Goal: Navigation & Orientation: Find specific page/section

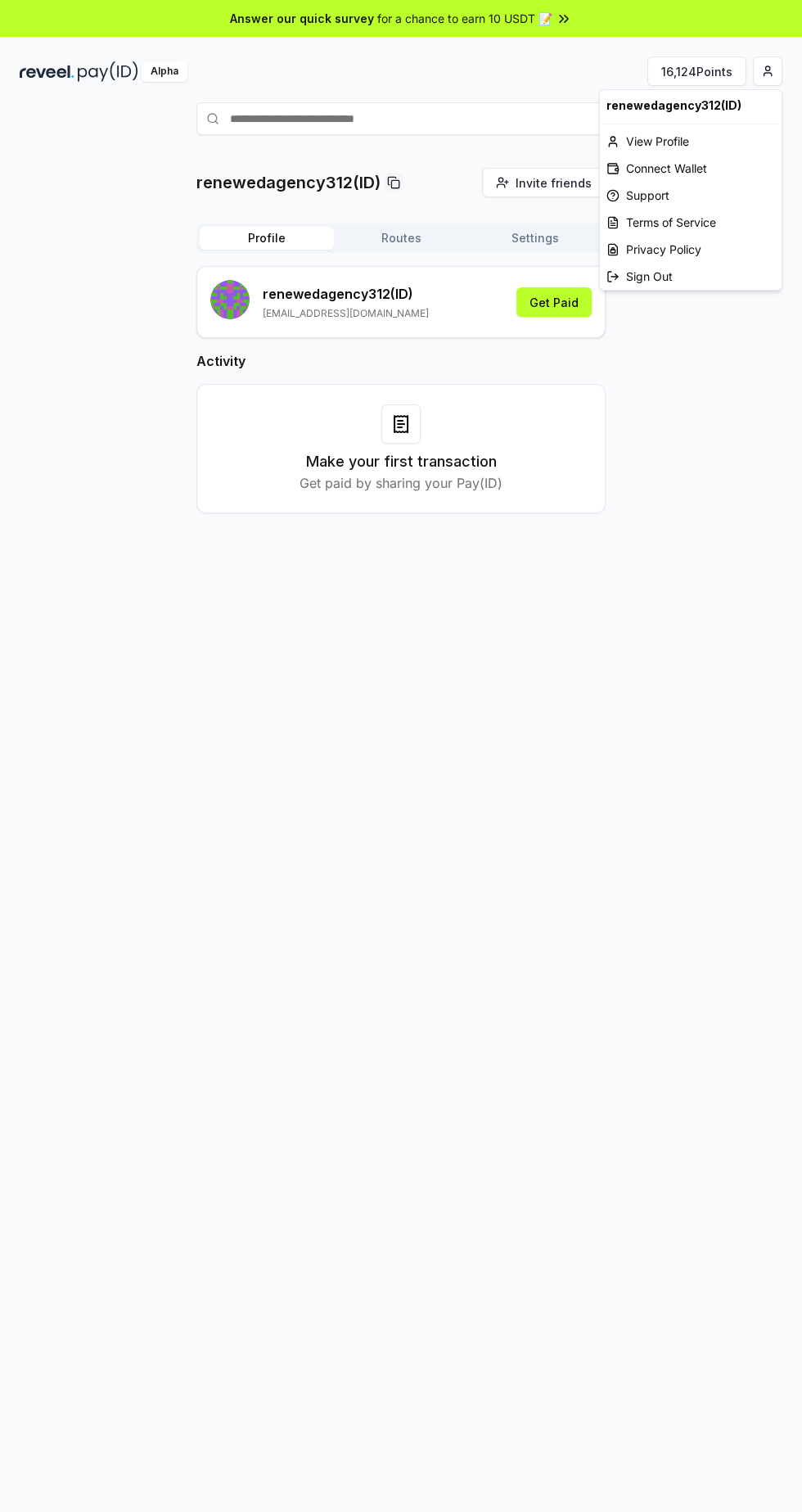
click at [767, 70] on html "Answer our quick survey for a chance to earn 10 USDT 📝 Alpha 16,124 Points rene…" at bounding box center [401, 756] width 802 height 1512
click at [682, 133] on div "View Profile" at bounding box center [691, 141] width 182 height 27
click at [767, 61] on html "Answer our quick survey for a chance to earn 10 USDT 📝 Alpha 16,124 Points rene…" at bounding box center [401, 756] width 802 height 1512
click at [530, 124] on html "Answer our quick survey for a chance to earn 10 USDT 📝 Alpha 16,124 Points rene…" at bounding box center [401, 756] width 802 height 1512
click at [421, 234] on button "Routes" at bounding box center [401, 238] width 134 height 23
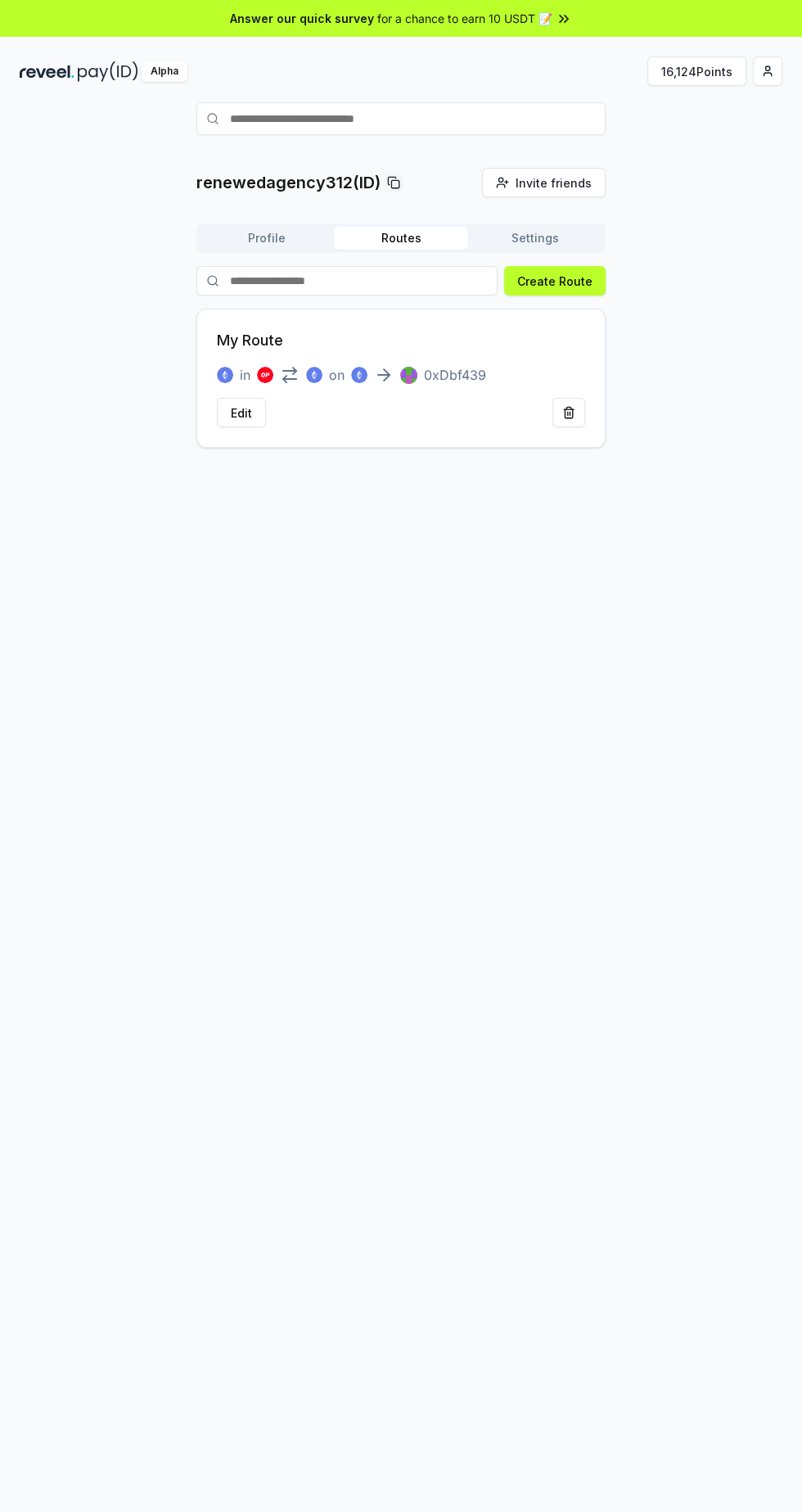
click at [233, 227] on button "Profile" at bounding box center [267, 238] width 134 height 23
